Goal: Use online tool/utility

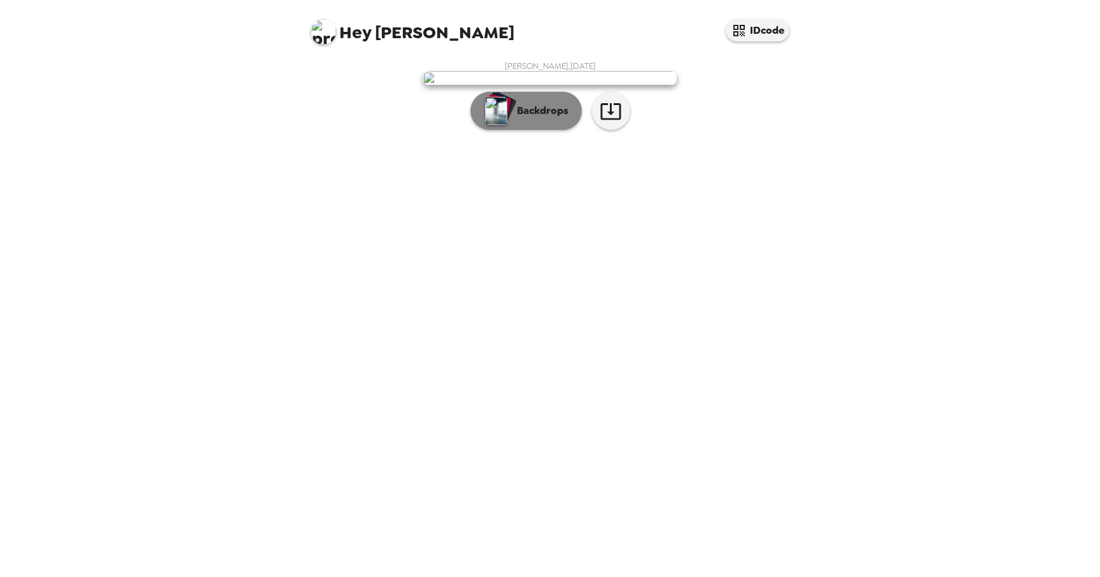
click at [560, 130] on button "Backdrops" at bounding box center [526, 111] width 111 height 38
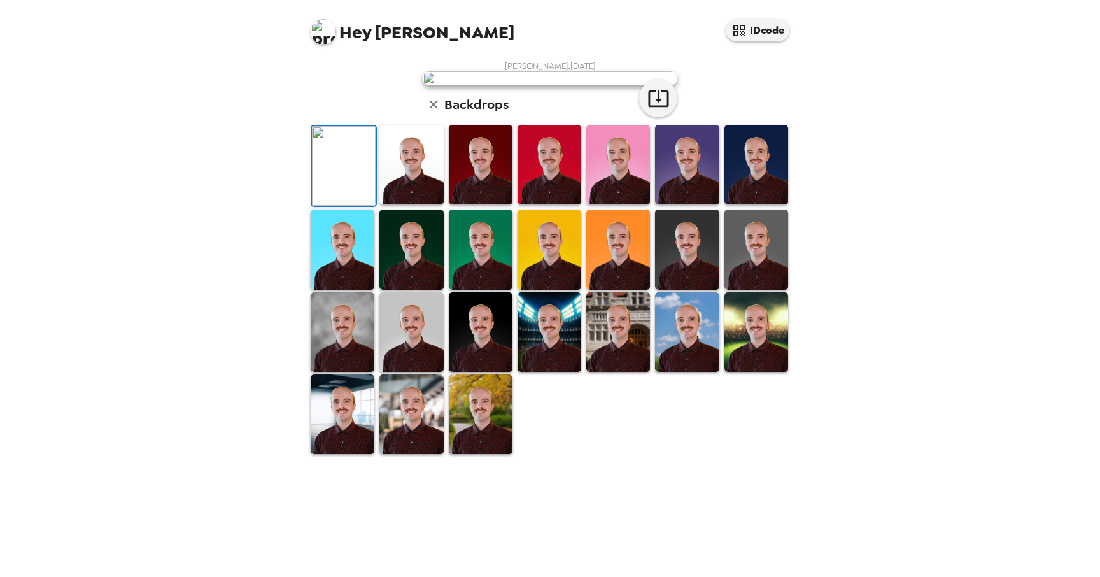
scroll to position [203, 0]
click at [768, 289] on img at bounding box center [757, 250] width 64 height 80
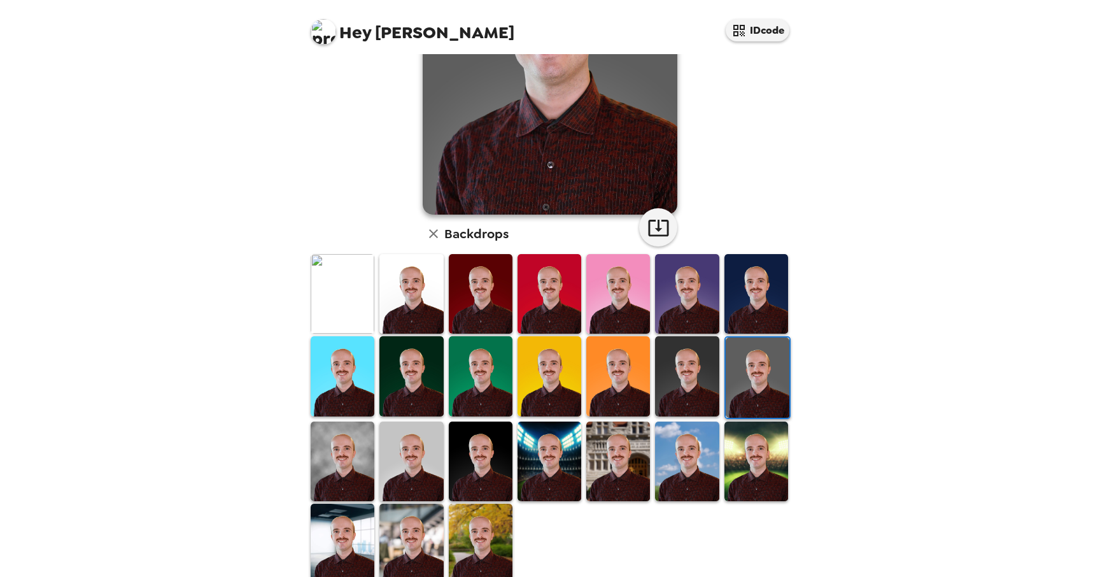
scroll to position [176, 0]
click at [336, 453] on img at bounding box center [343, 461] width 64 height 80
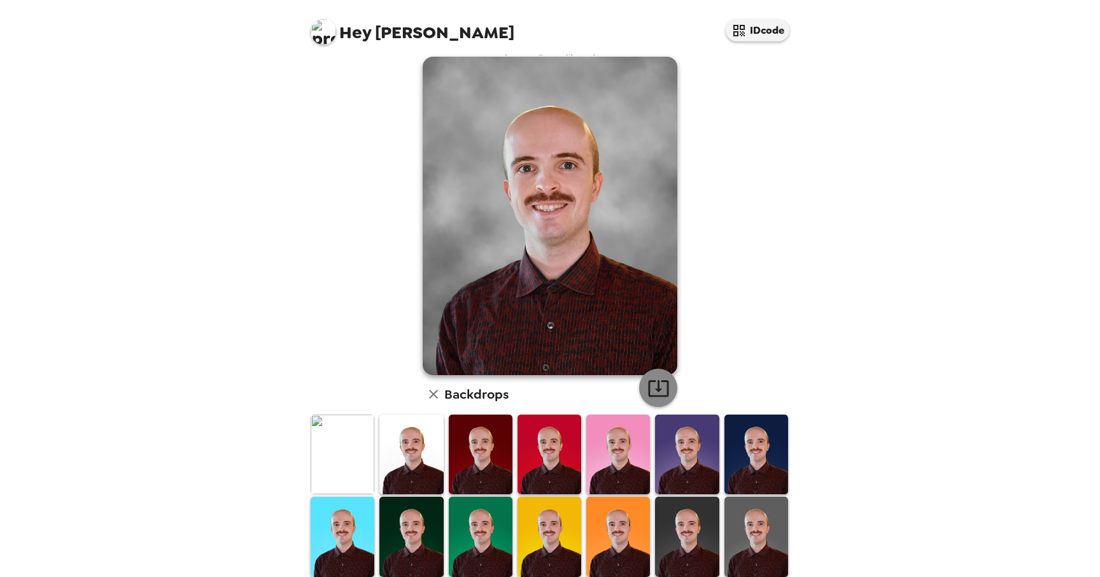
scroll to position [16, 0]
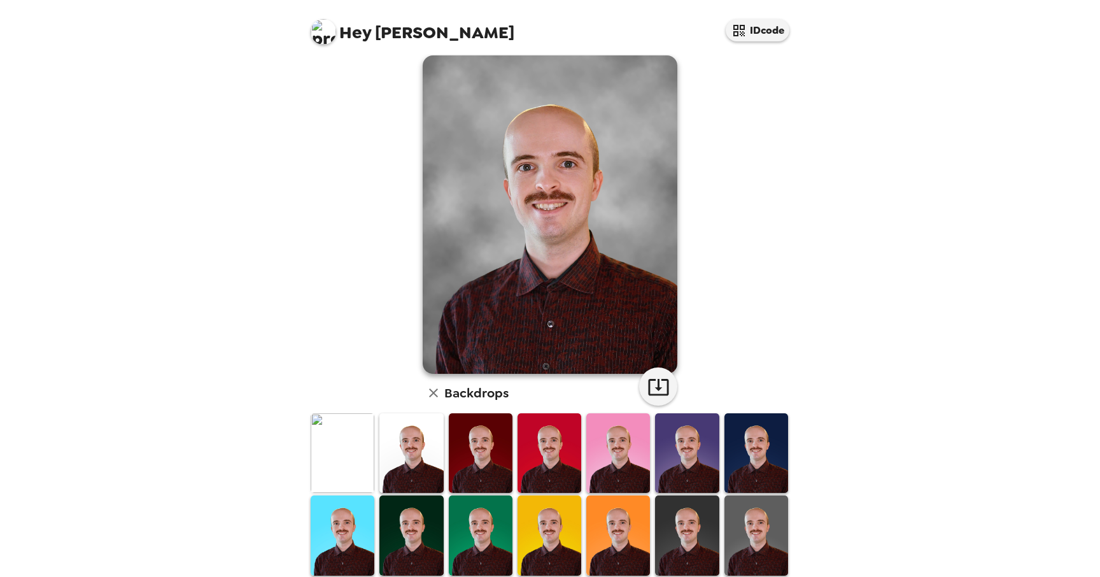
click at [768, 459] on img at bounding box center [757, 453] width 64 height 80
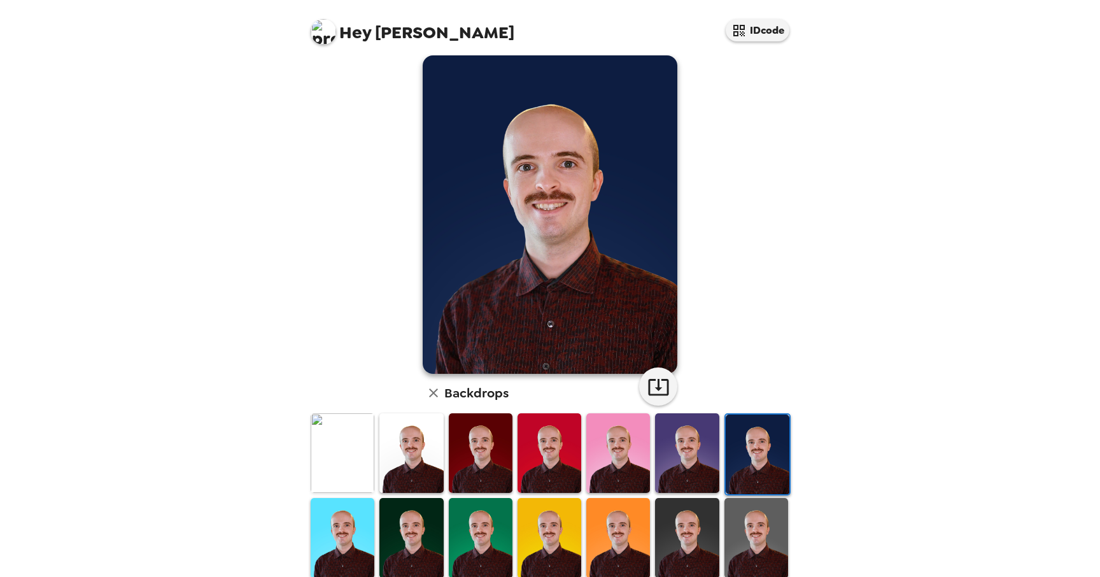
click at [699, 459] on img at bounding box center [687, 453] width 64 height 80
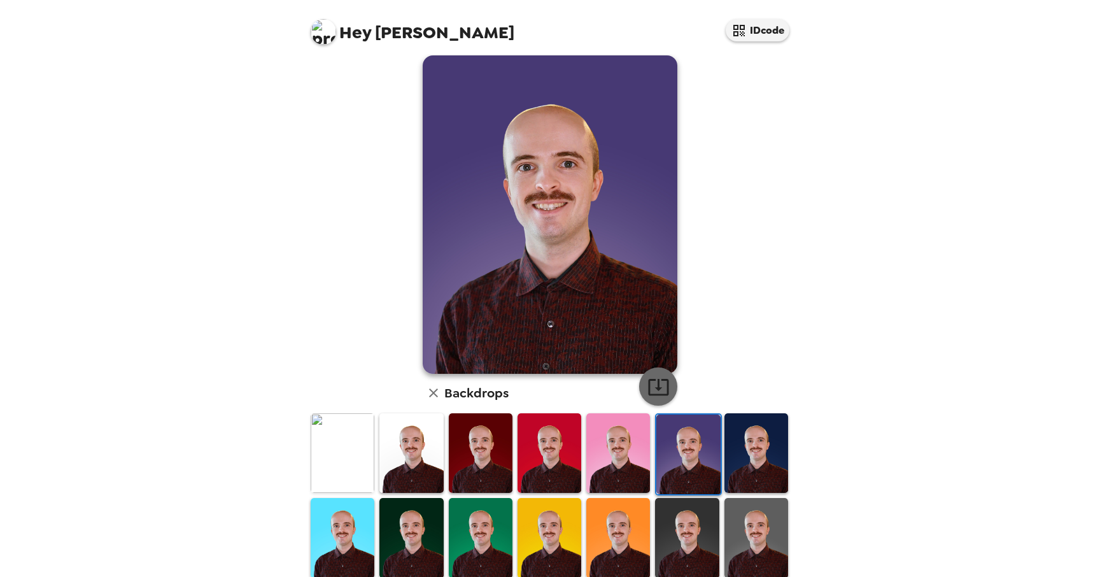
click at [657, 387] on icon "button" at bounding box center [658, 387] width 20 height 17
